Goal: Information Seeking & Learning: Learn about a topic

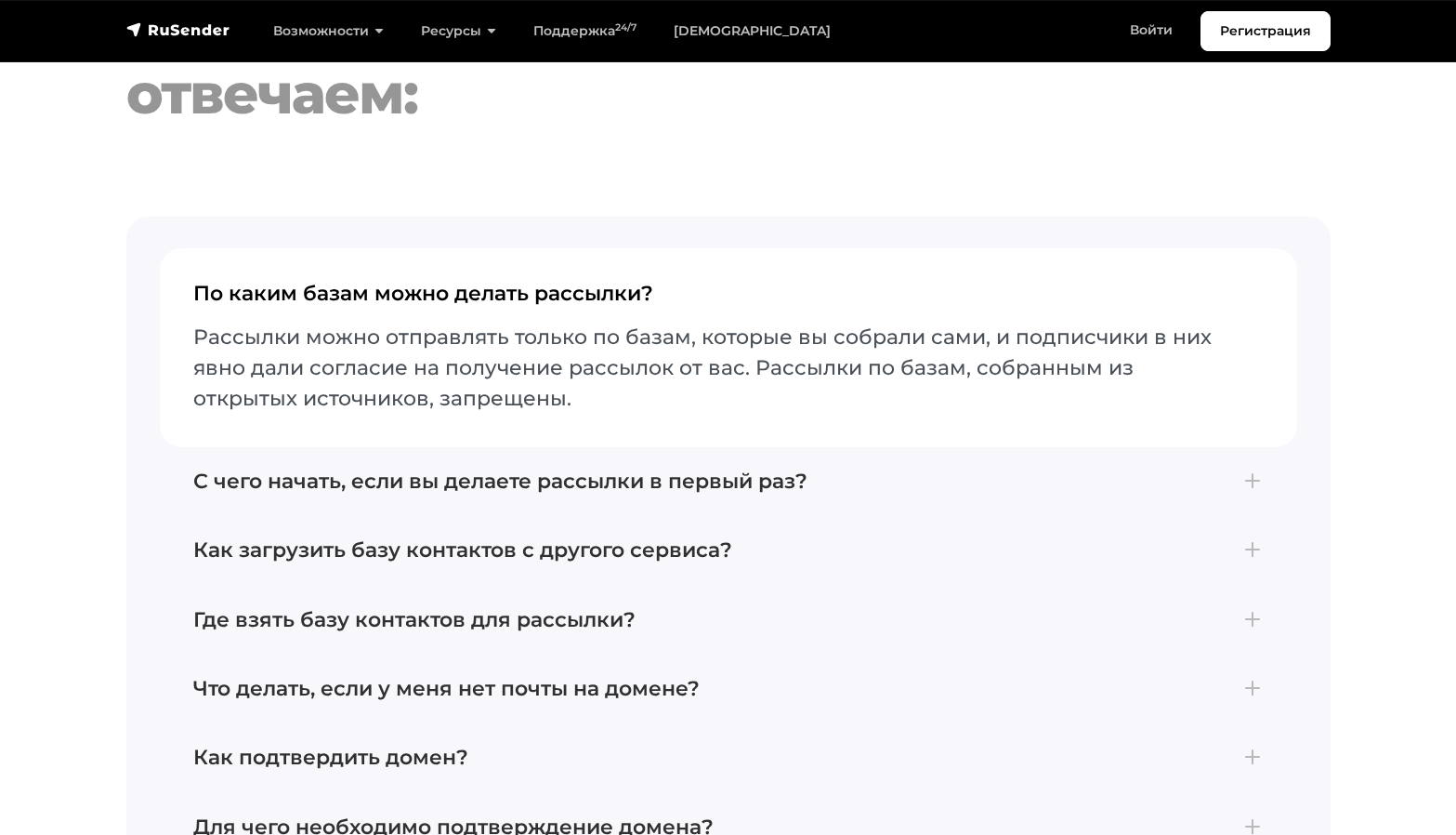
scroll to position [7732, 0]
click at [863, 469] on h4 "С чего начать, если вы делаете рассылки в первый раз?" at bounding box center [728, 480] width 1070 height 24
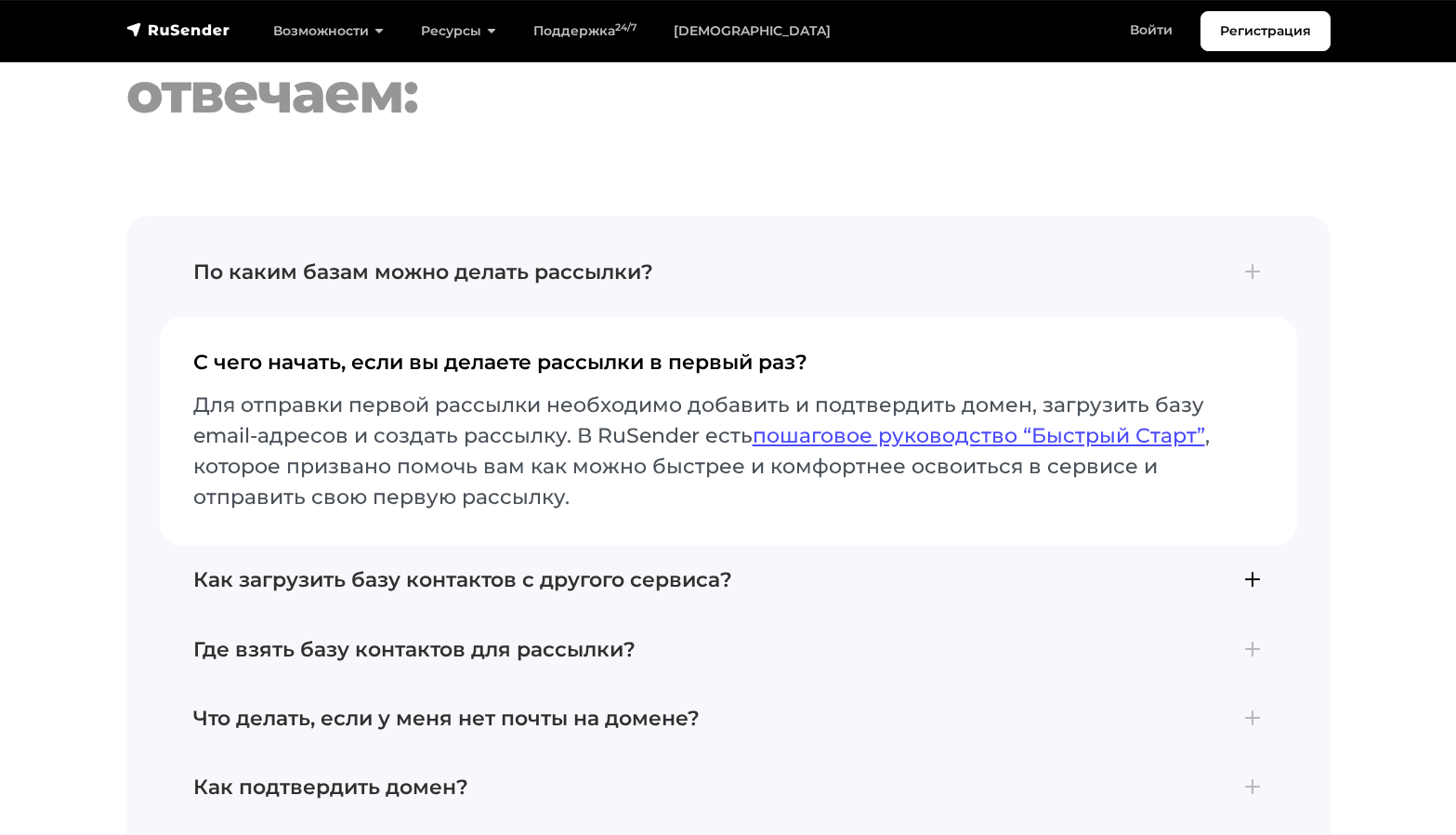
click at [833, 568] on h4 "Как загрузить базу контактов с другого сервиса?" at bounding box center [728, 580] width 1070 height 24
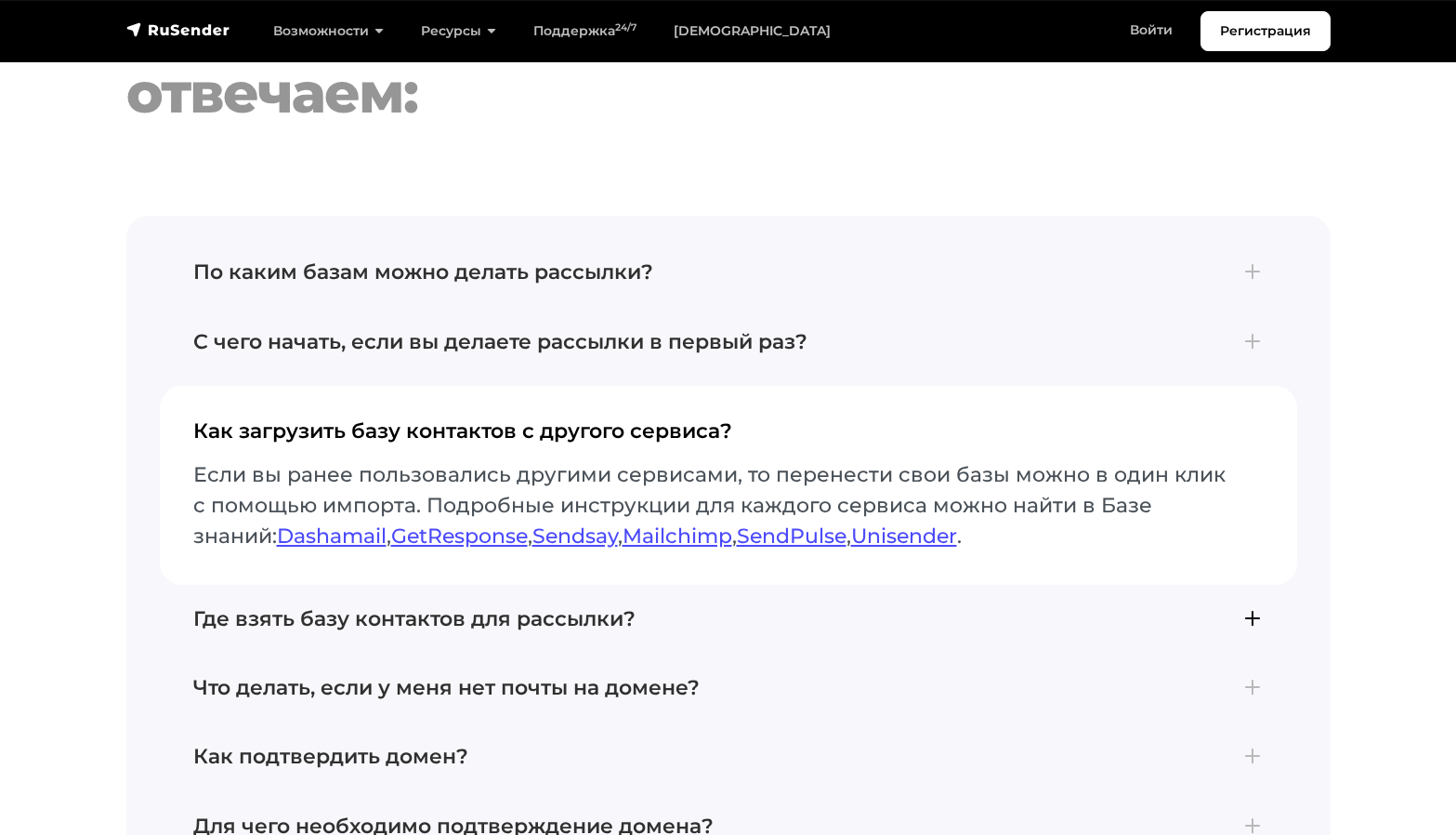
click at [717, 607] on h4 "Где взять базу контактов для рассылки?" at bounding box center [728, 619] width 1070 height 24
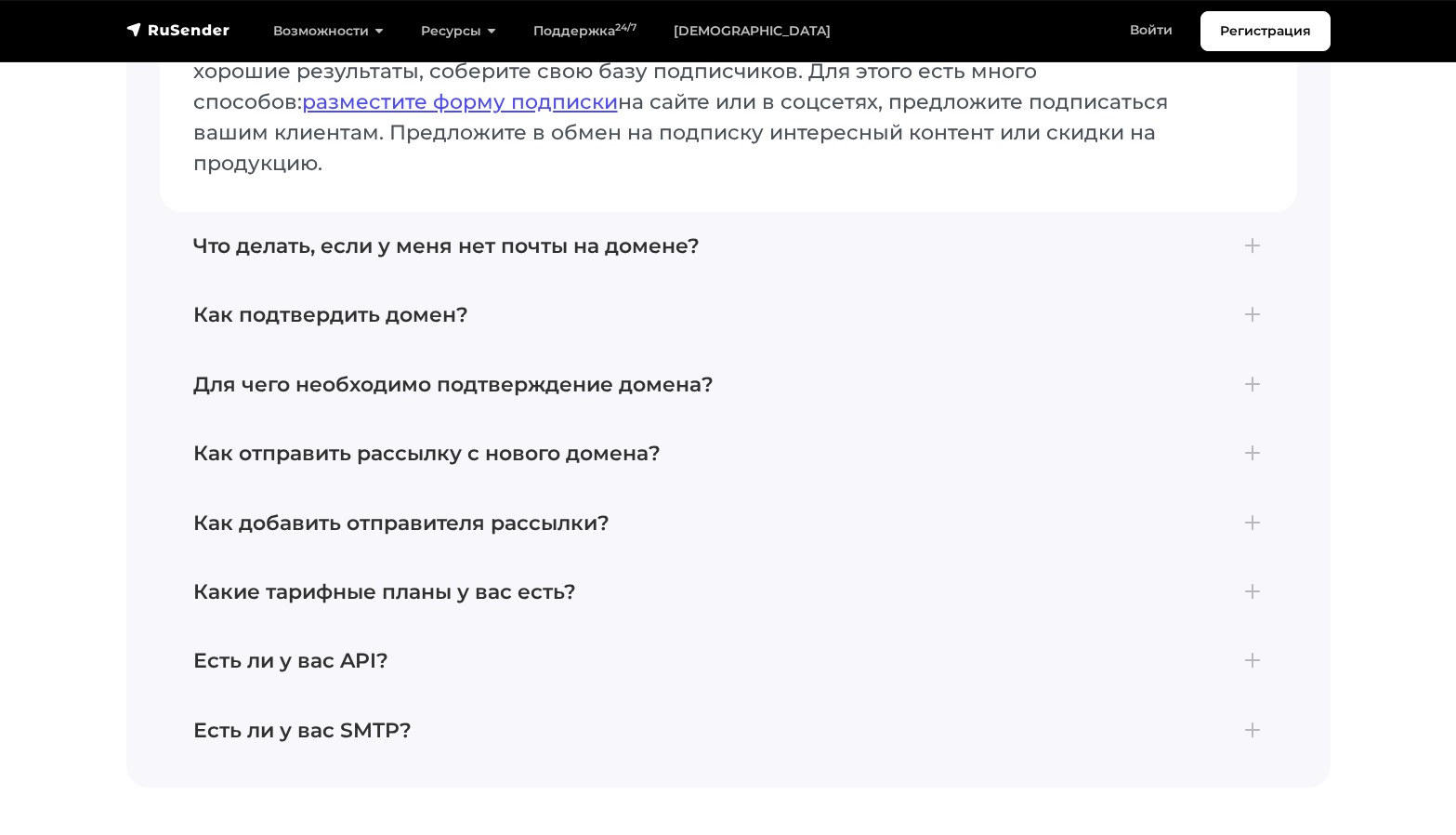
scroll to position [8239, 0]
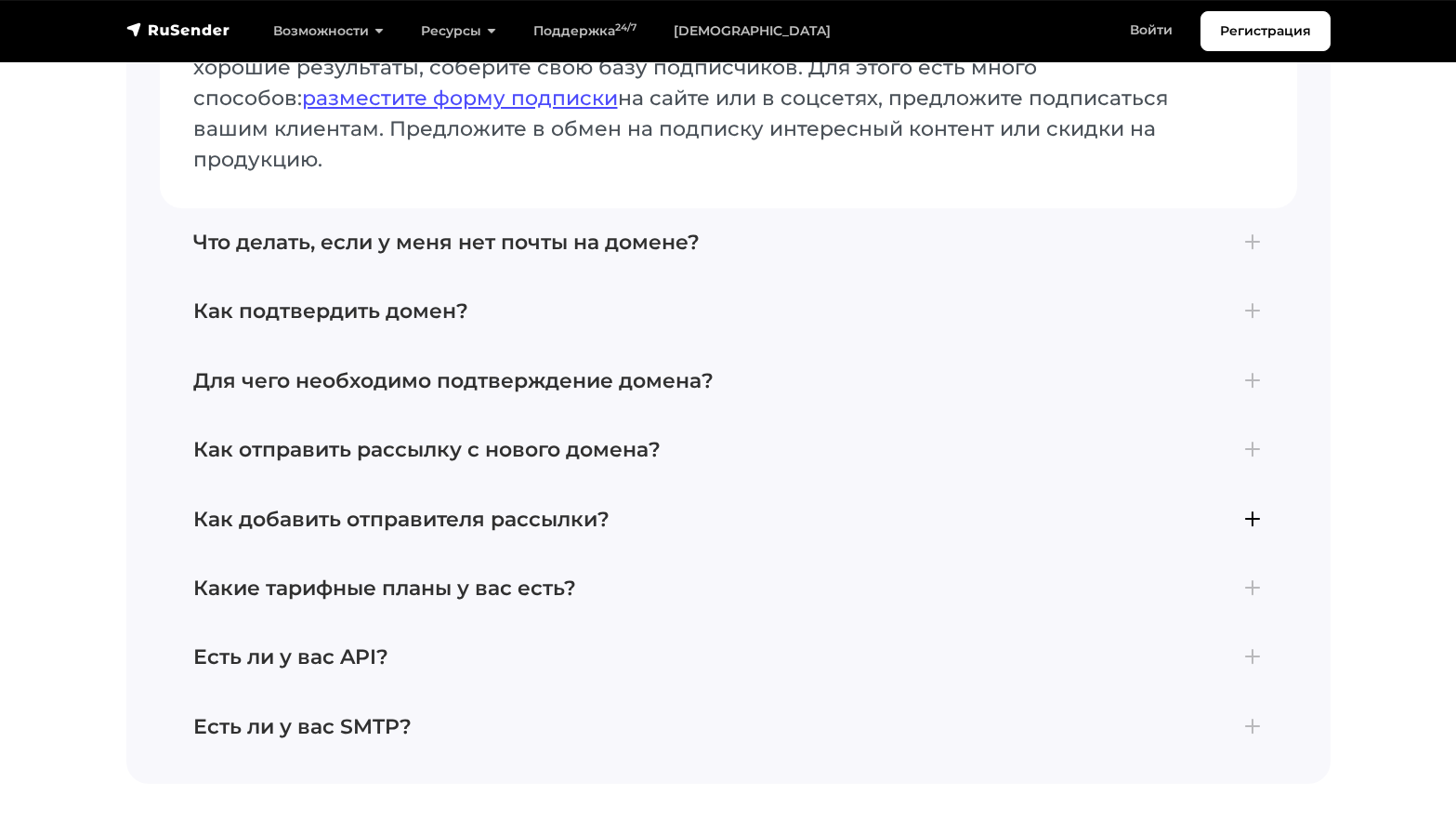
click at [688, 508] on h4 "Как добавить отправителя рассылки?" at bounding box center [728, 519] width 1070 height 24
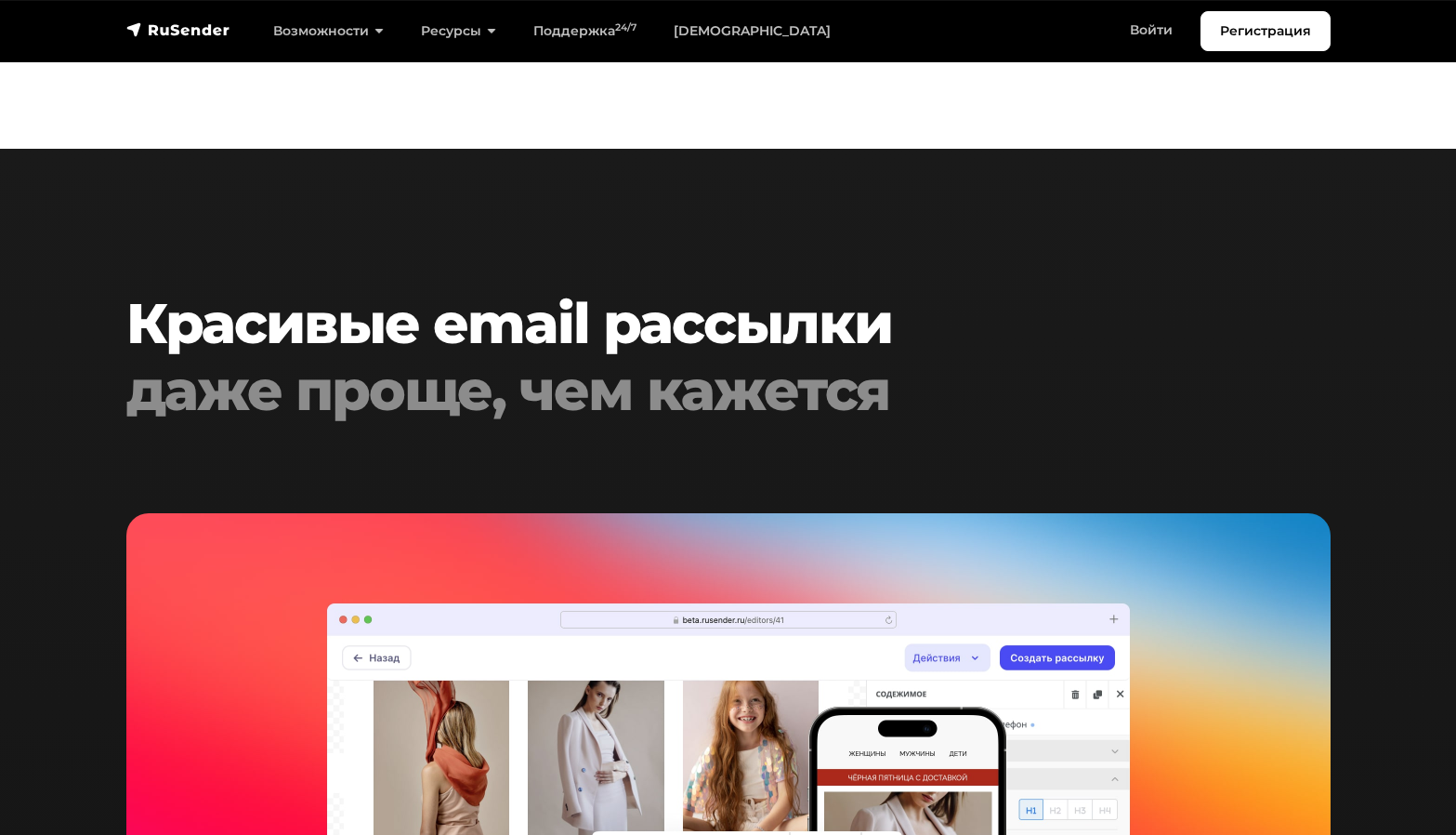
scroll to position [3019, 0]
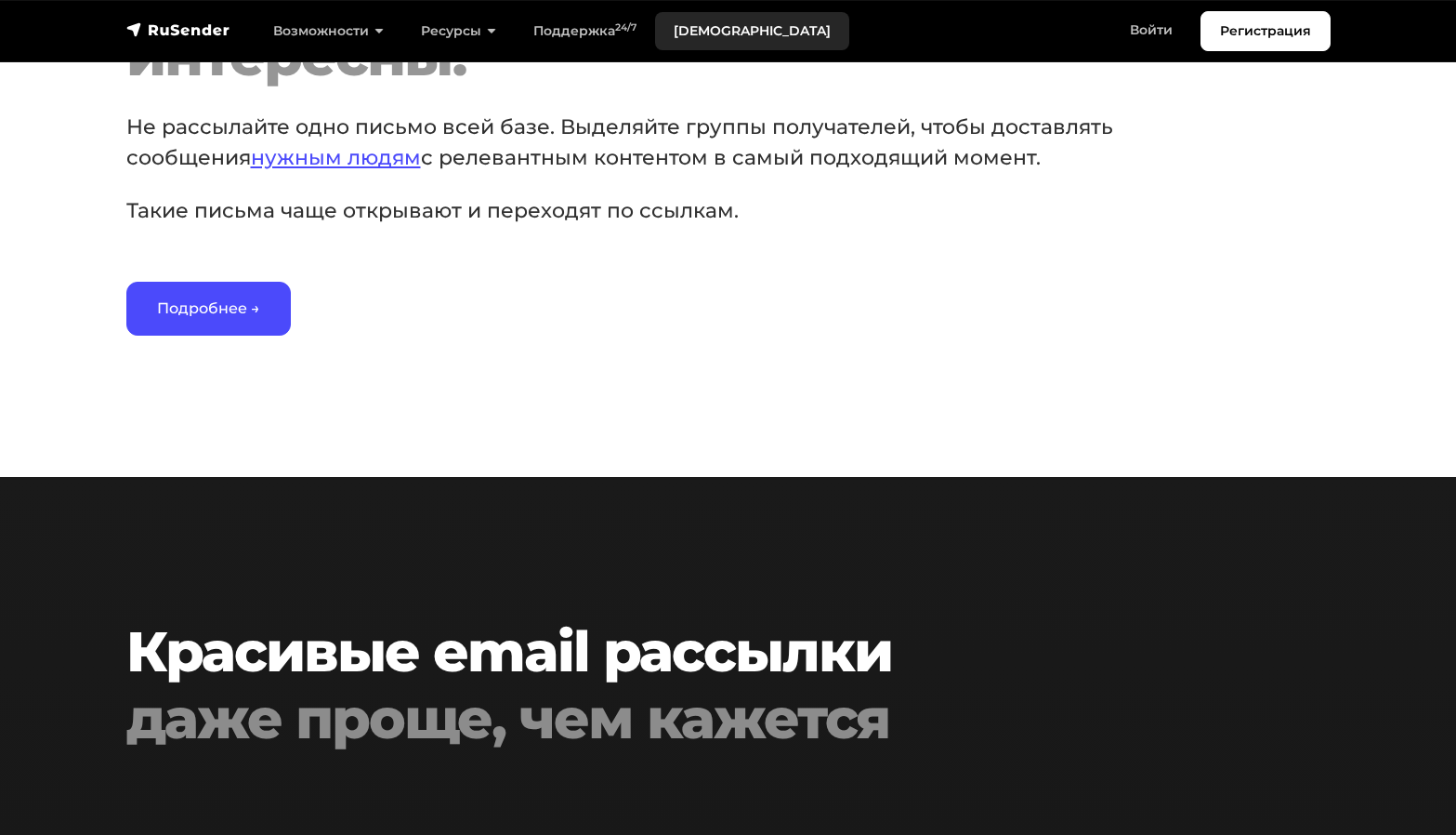
click at [710, 30] on link "[DEMOGRAPHIC_DATA]" at bounding box center [751, 30] width 194 height 38
